Goal: Task Accomplishment & Management: Use online tool/utility

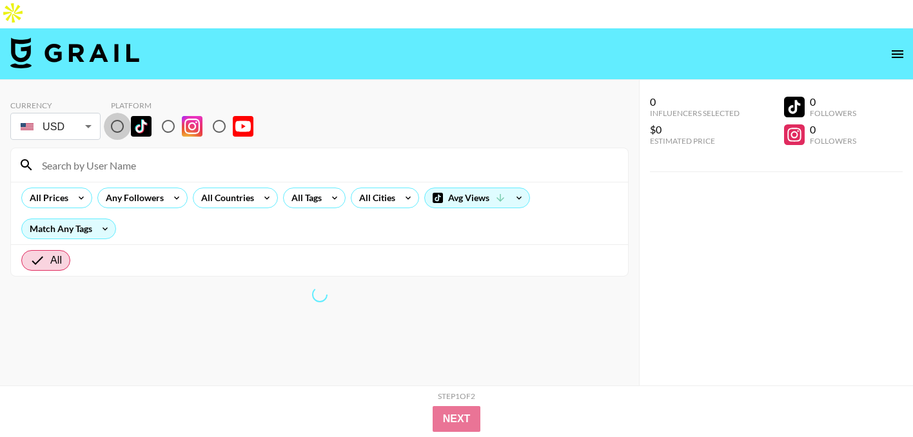
click at [119, 113] on input "radio" at bounding box center [117, 126] width 27 height 27
radio input "true"
click at [126, 155] on input at bounding box center [327, 165] width 586 height 21
click at [315, 155] on input at bounding box center [327, 165] width 586 height 21
click at [252, 188] on div "All Countries" at bounding box center [225, 197] width 63 height 19
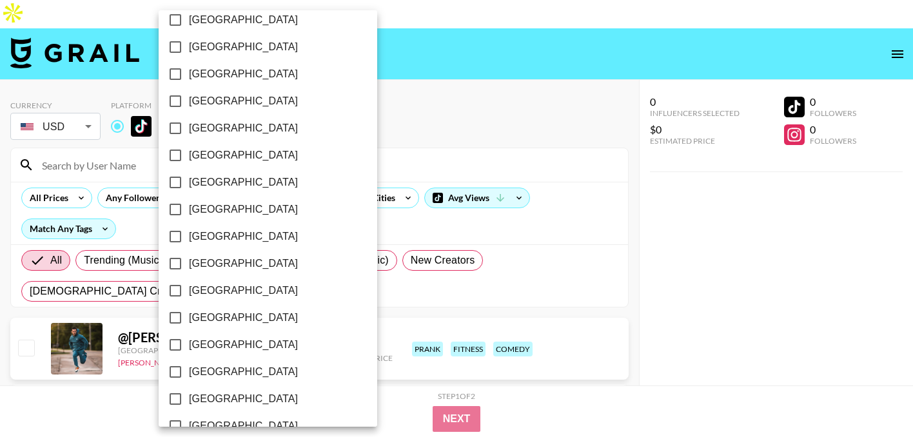
scroll to position [1067, 0]
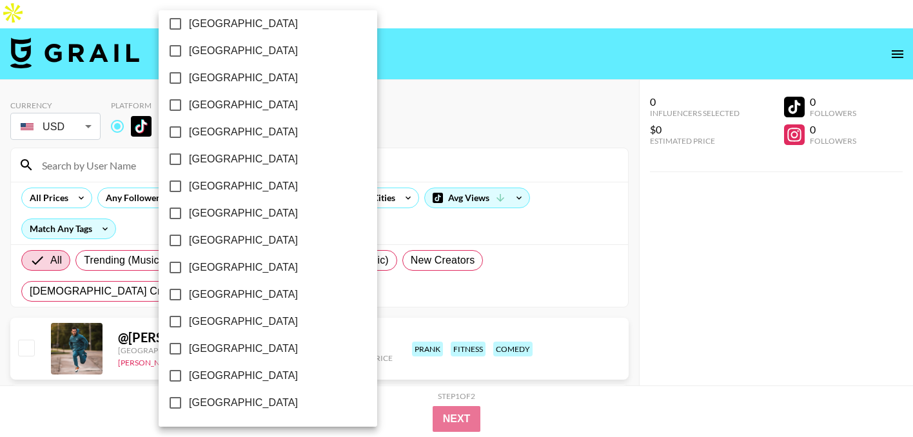
click at [240, 375] on span "[GEOGRAPHIC_DATA]" at bounding box center [243, 375] width 109 height 15
click at [189, 375] on input "[GEOGRAPHIC_DATA]" at bounding box center [175, 376] width 27 height 27
checkbox input "true"
click at [328, 150] on div at bounding box center [456, 218] width 913 height 437
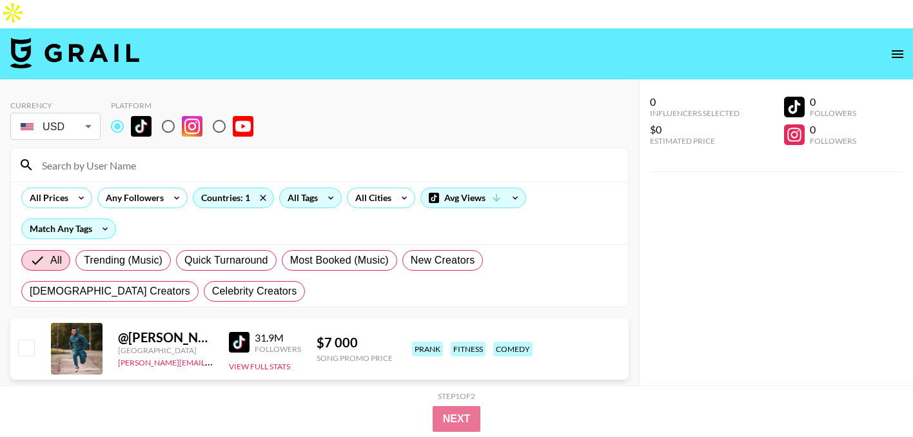
click at [323, 188] on icon at bounding box center [331, 197] width 21 height 19
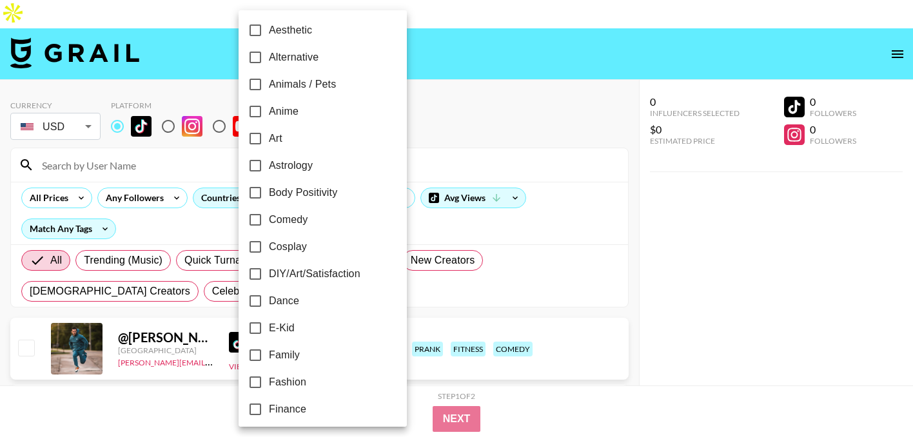
scroll to position [0, 0]
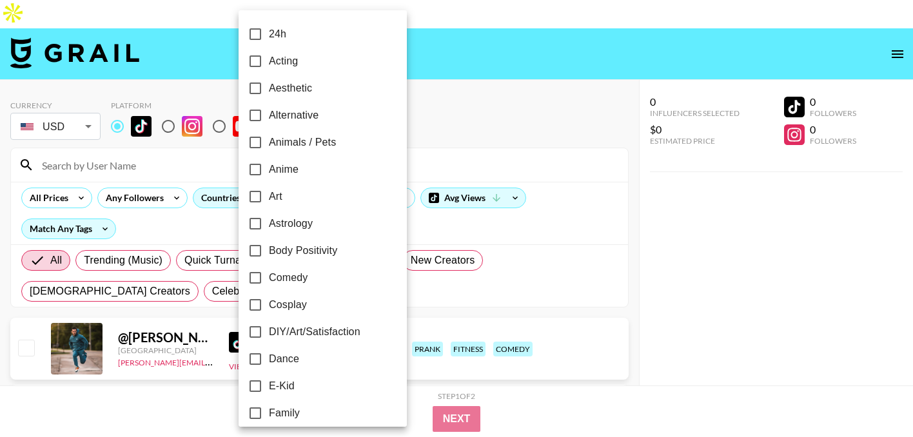
click at [308, 116] on span "Alternative" at bounding box center [294, 115] width 50 height 15
click at [269, 116] on input "Alternative" at bounding box center [255, 115] width 27 height 27
checkbox input "true"
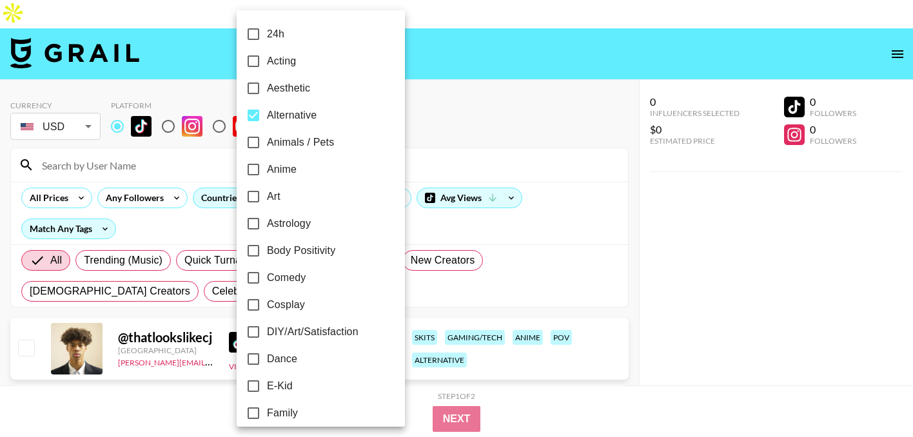
click at [439, 84] on div at bounding box center [456, 218] width 913 height 437
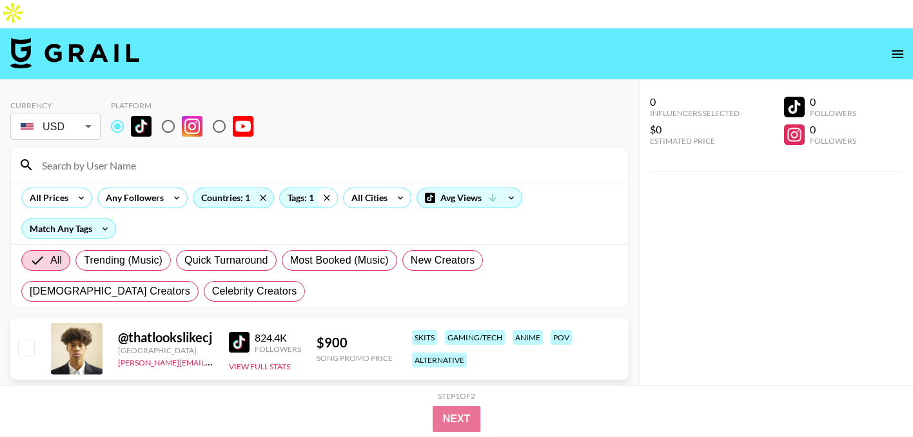
click at [321, 188] on icon at bounding box center [327, 197] width 21 height 19
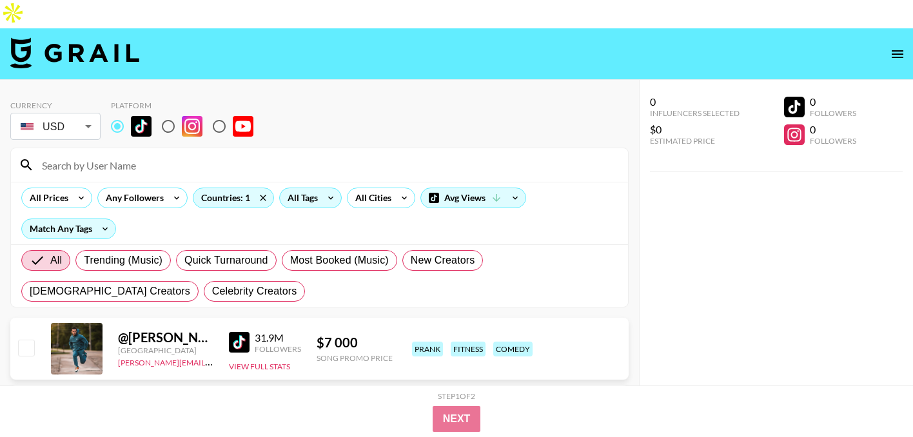
click at [324, 188] on icon at bounding box center [331, 197] width 21 height 19
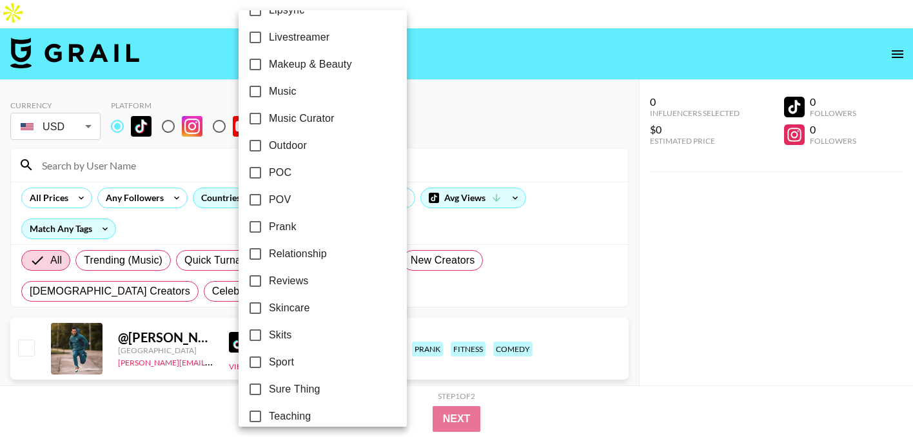
scroll to position [701, 0]
click at [284, 199] on span "POV" at bounding box center [280, 200] width 22 height 15
click at [269, 199] on input "POV" at bounding box center [255, 200] width 27 height 27
checkbox input "true"
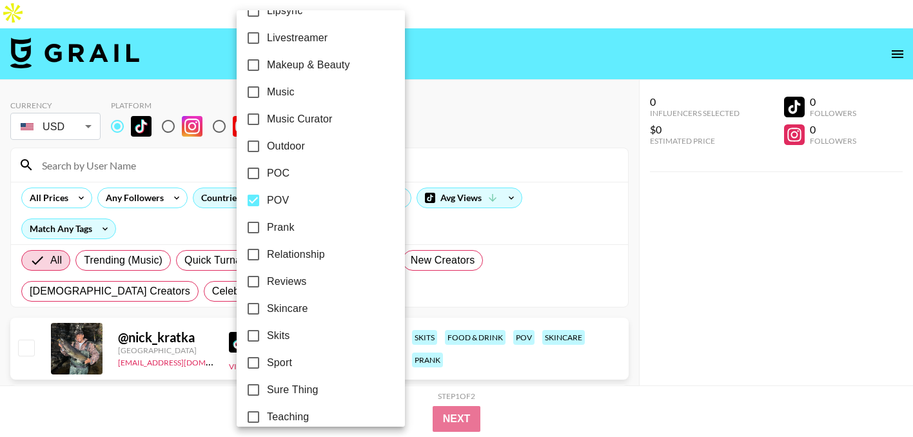
scroll to position [796, 0]
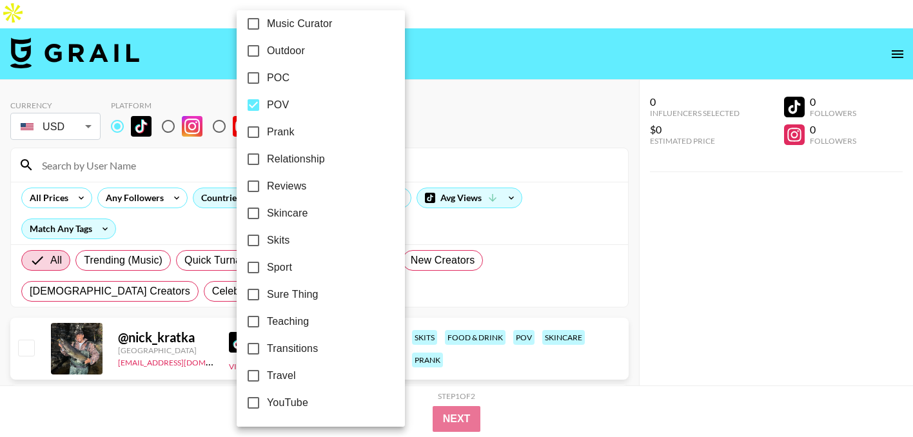
click at [428, 94] on div at bounding box center [456, 218] width 913 height 437
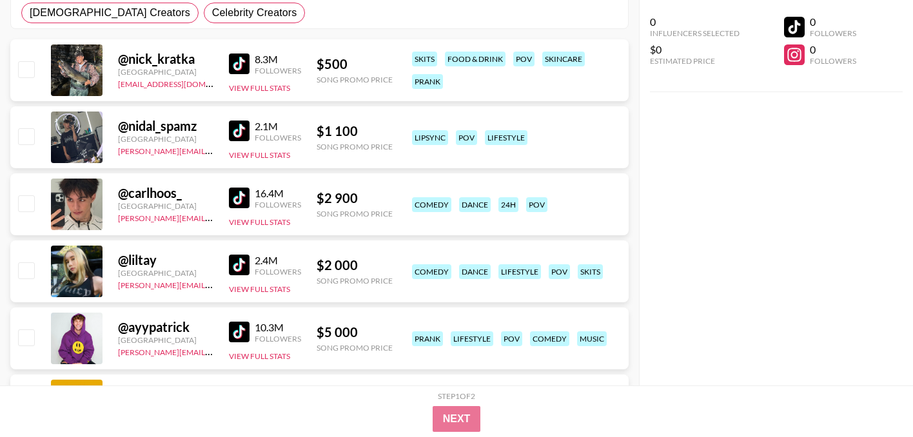
scroll to position [294, 0]
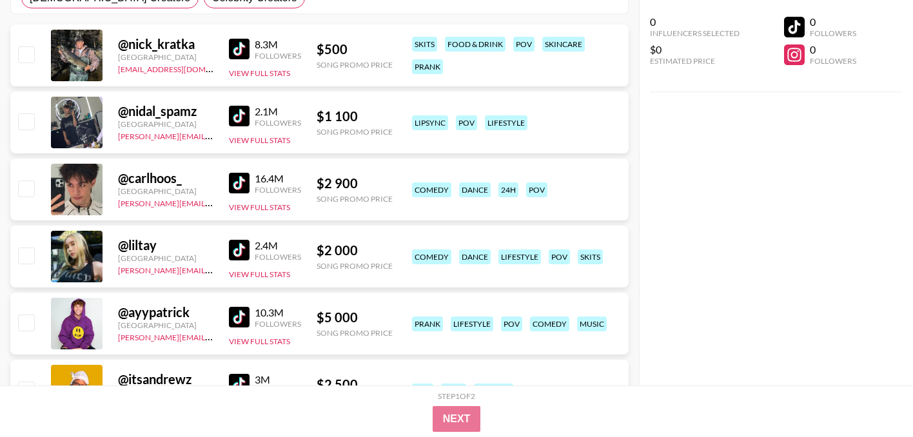
click at [246, 240] on img at bounding box center [239, 250] width 21 height 21
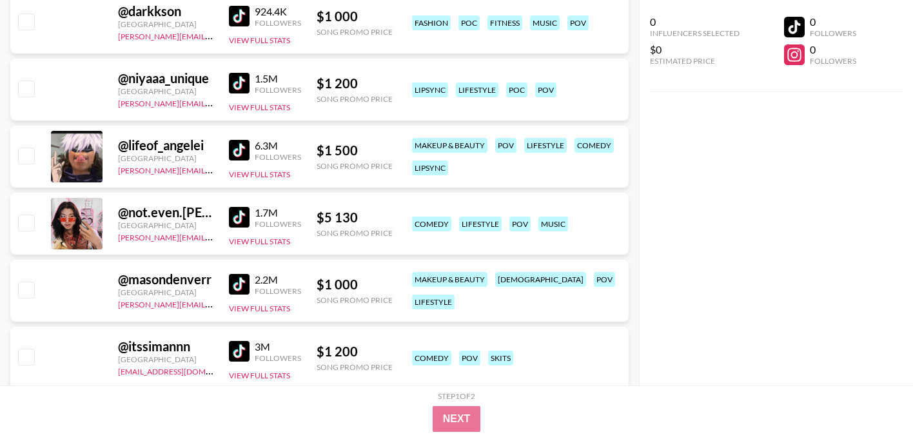
scroll to position [2002, 0]
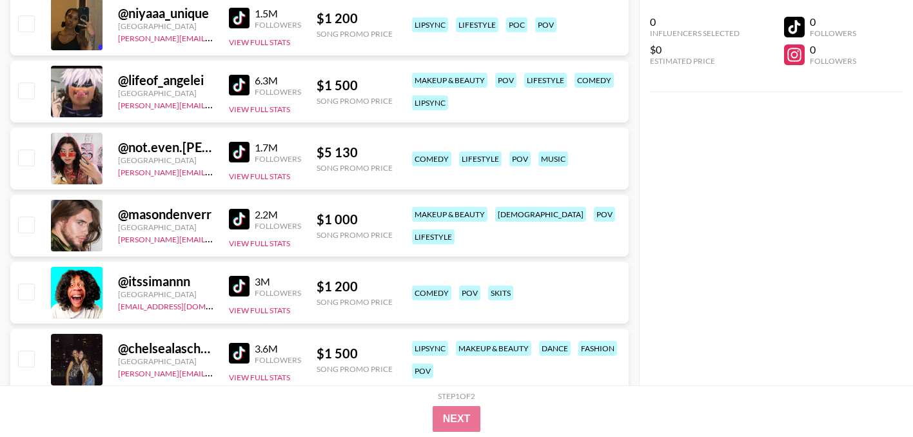
click at [242, 142] on img at bounding box center [239, 152] width 21 height 21
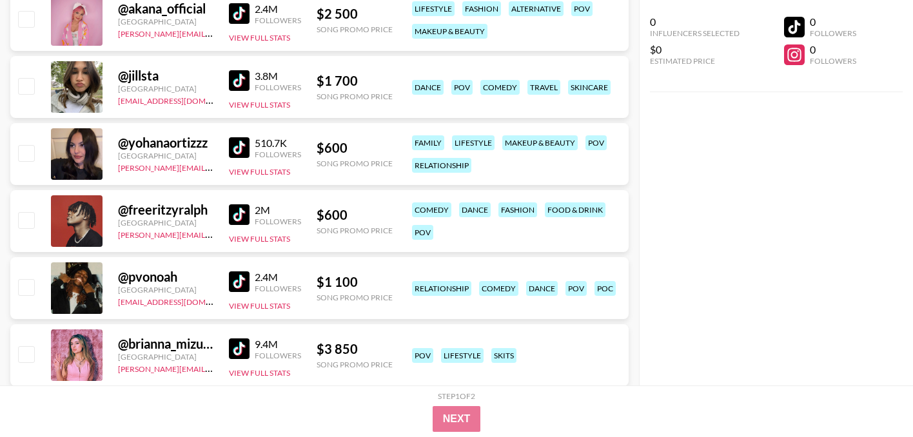
scroll to position [2421, 0]
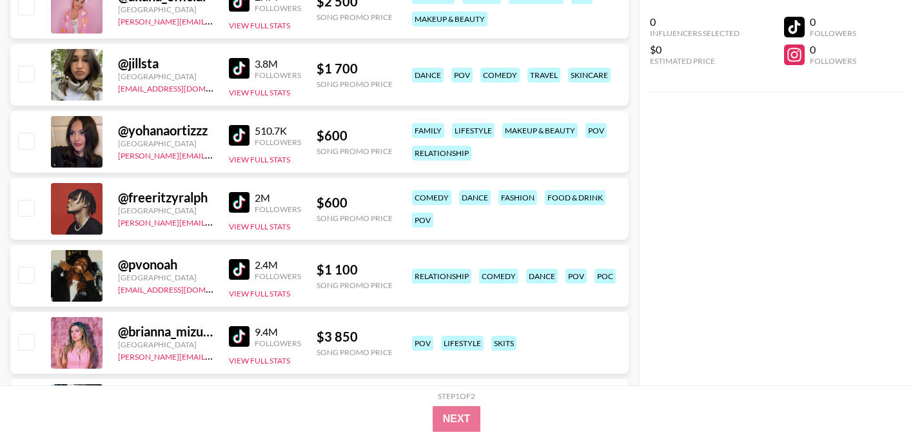
click at [232, 125] on img at bounding box center [239, 135] width 21 height 21
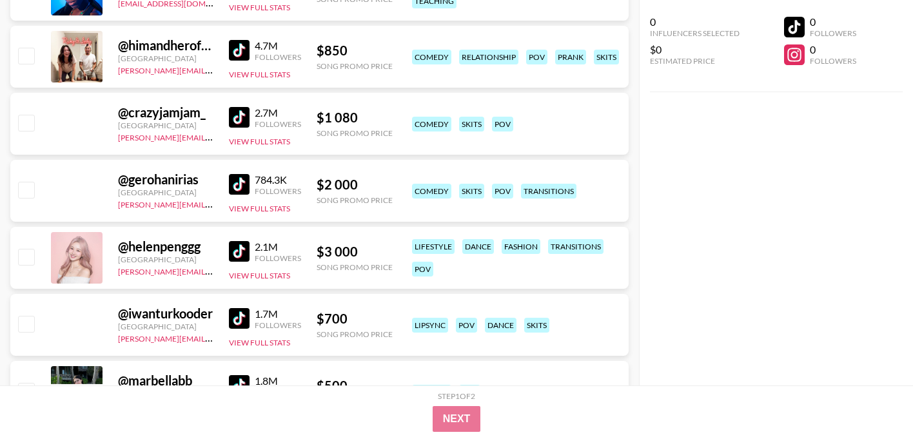
scroll to position [5191, 0]
